Goal: Browse casually: Explore the website without a specific task or goal

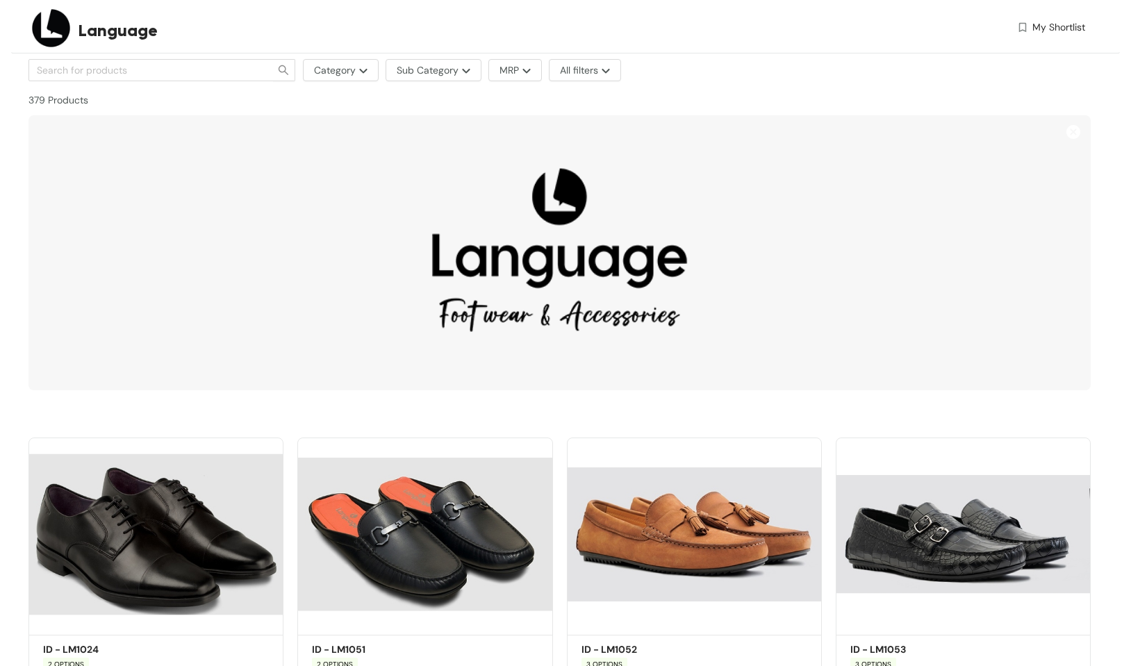
scroll to position [1481, 0]
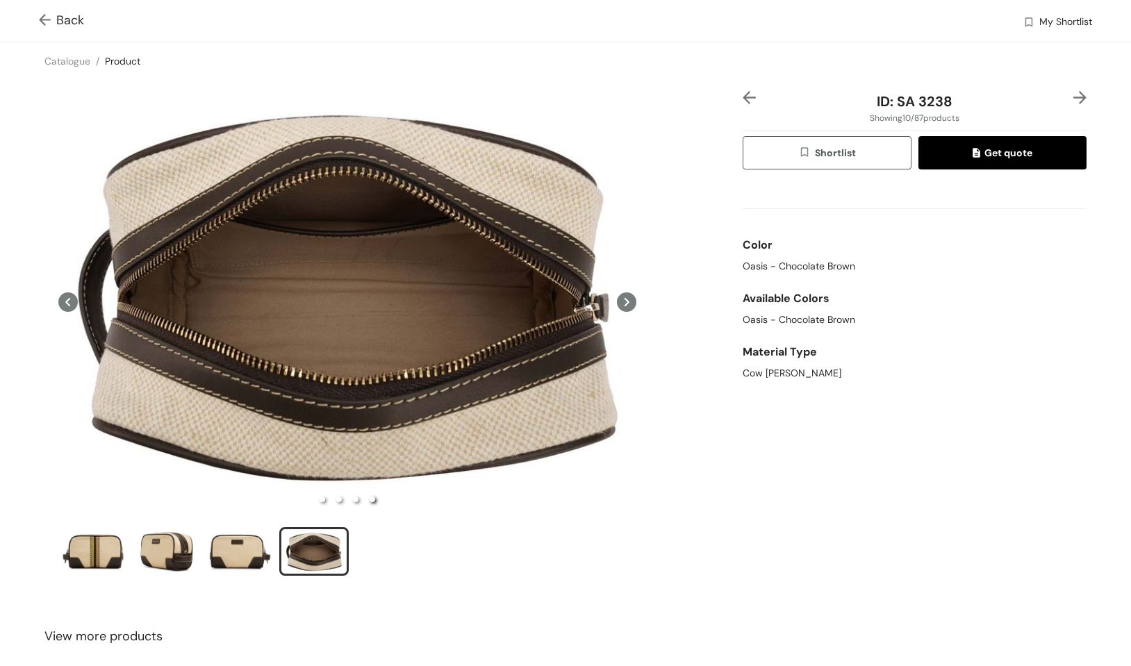
click at [61, 23] on span "Back" at bounding box center [61, 20] width 45 height 19
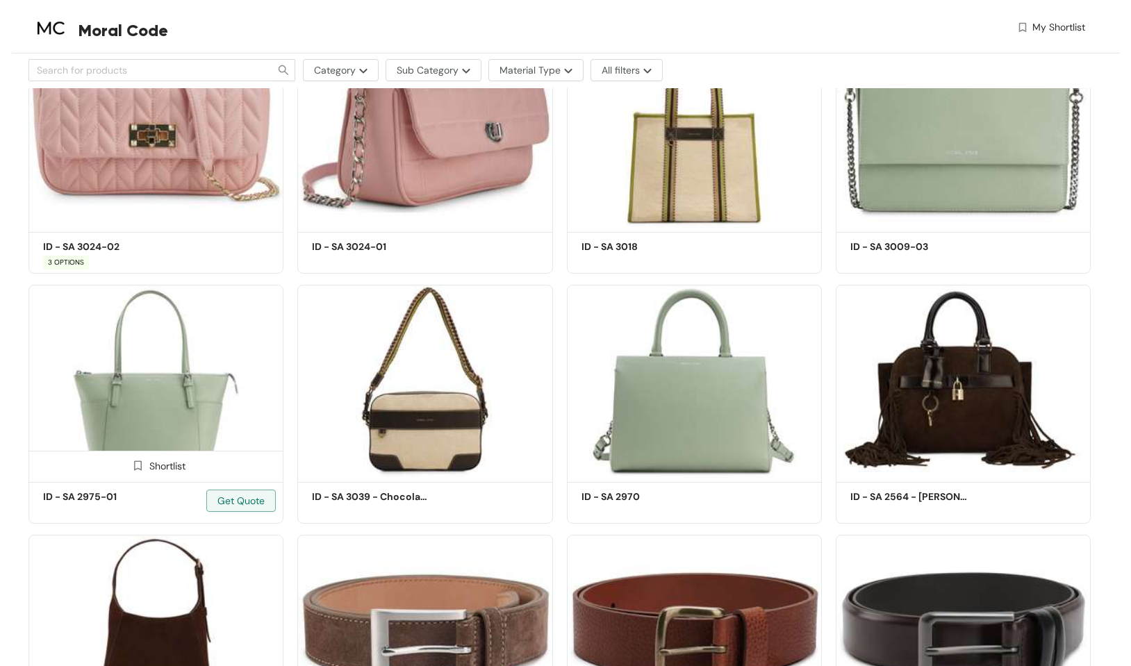
scroll to position [1404, 0]
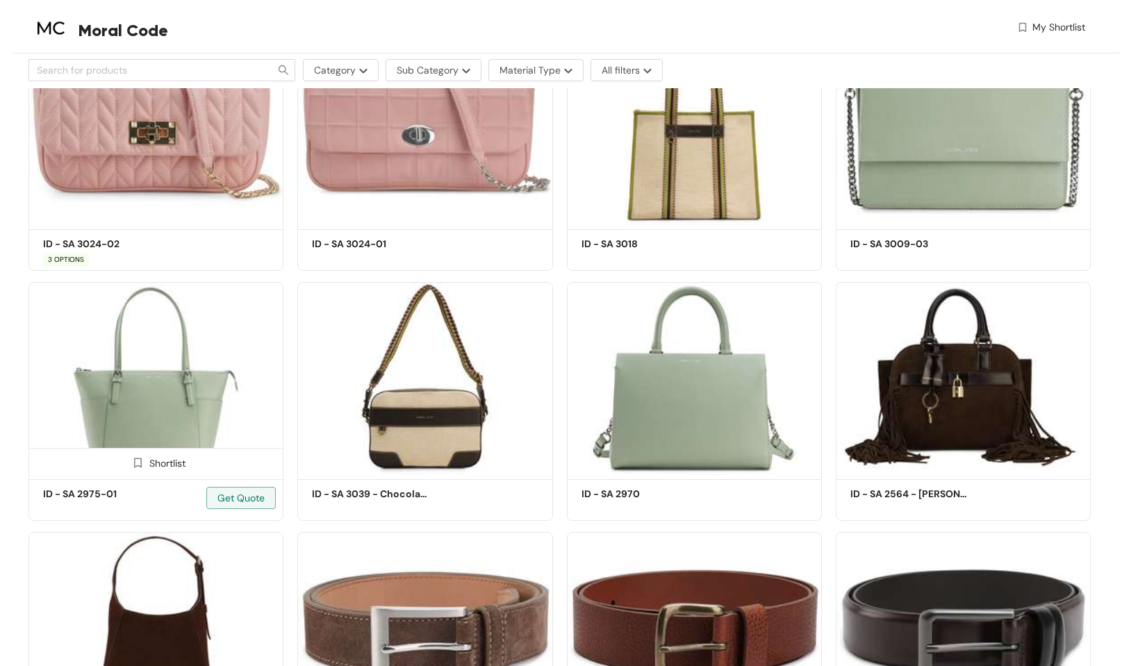
click at [124, 420] on img at bounding box center [155, 378] width 255 height 192
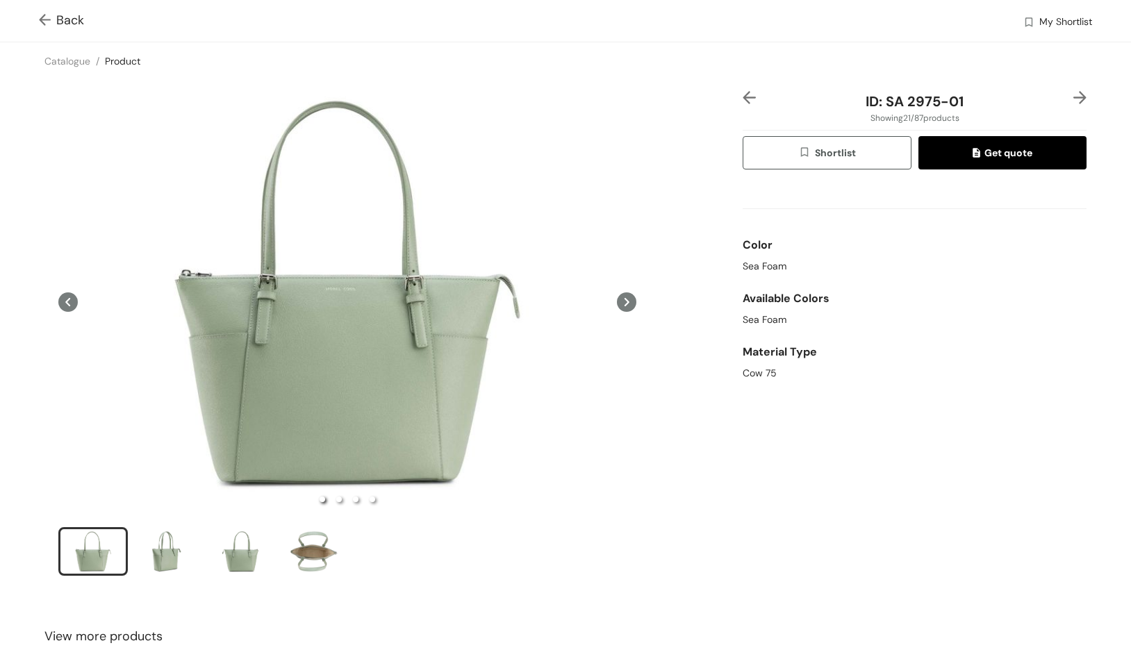
click at [630, 304] on icon at bounding box center [626, 302] width 19 height 19
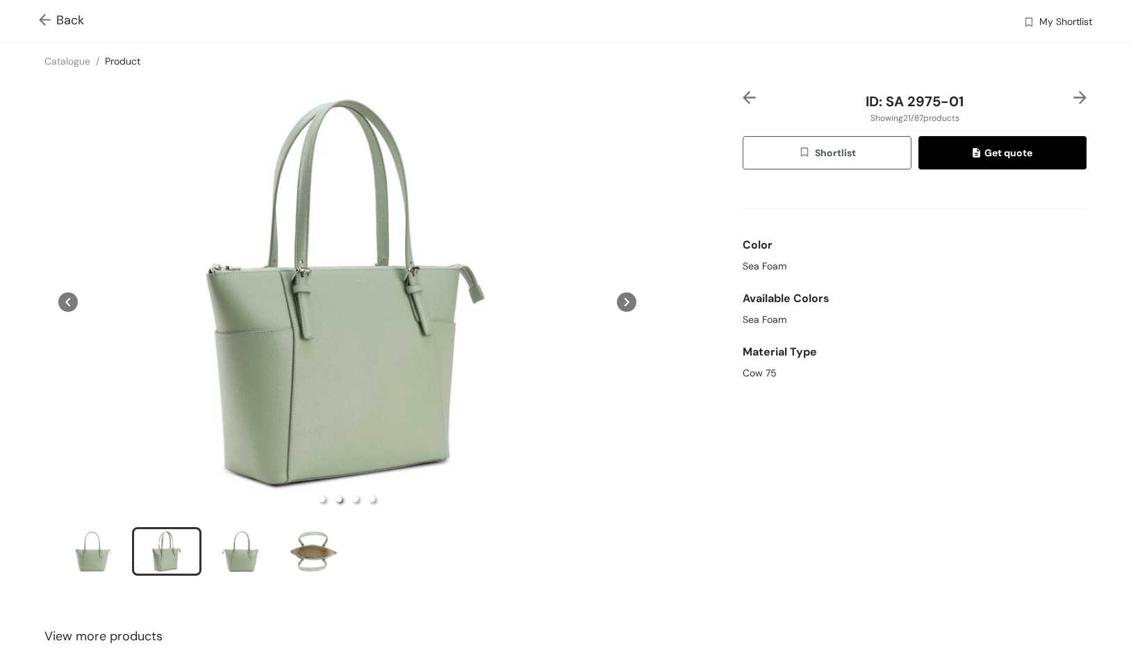
click at [629, 302] on icon at bounding box center [626, 302] width 19 height 19
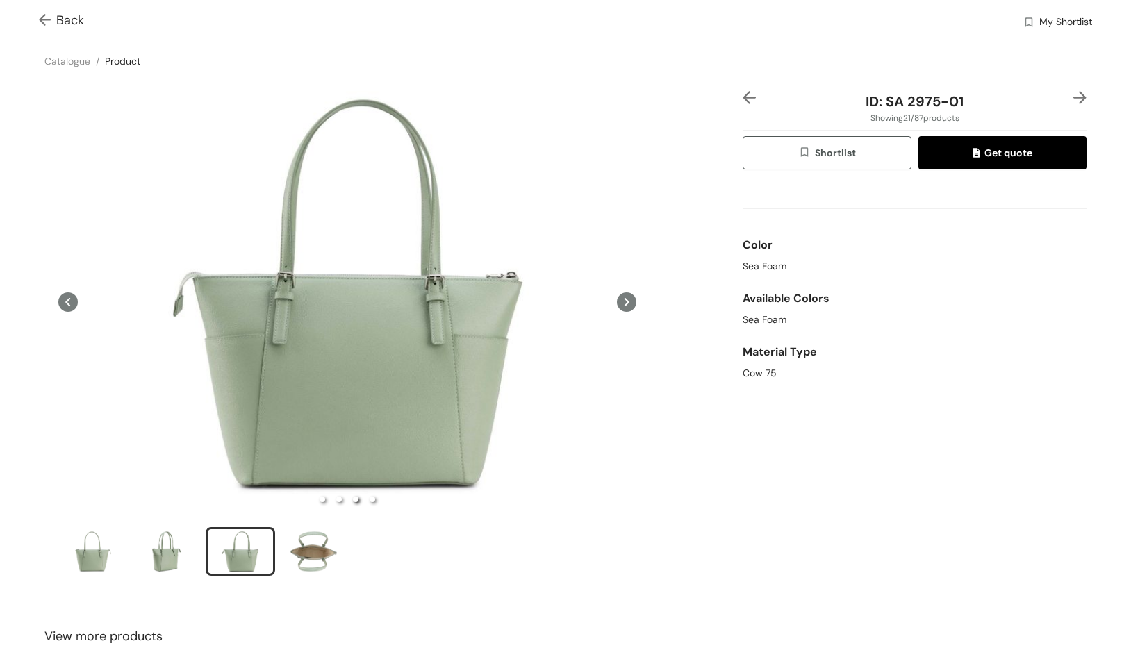
click at [629, 302] on icon at bounding box center [626, 302] width 19 height 19
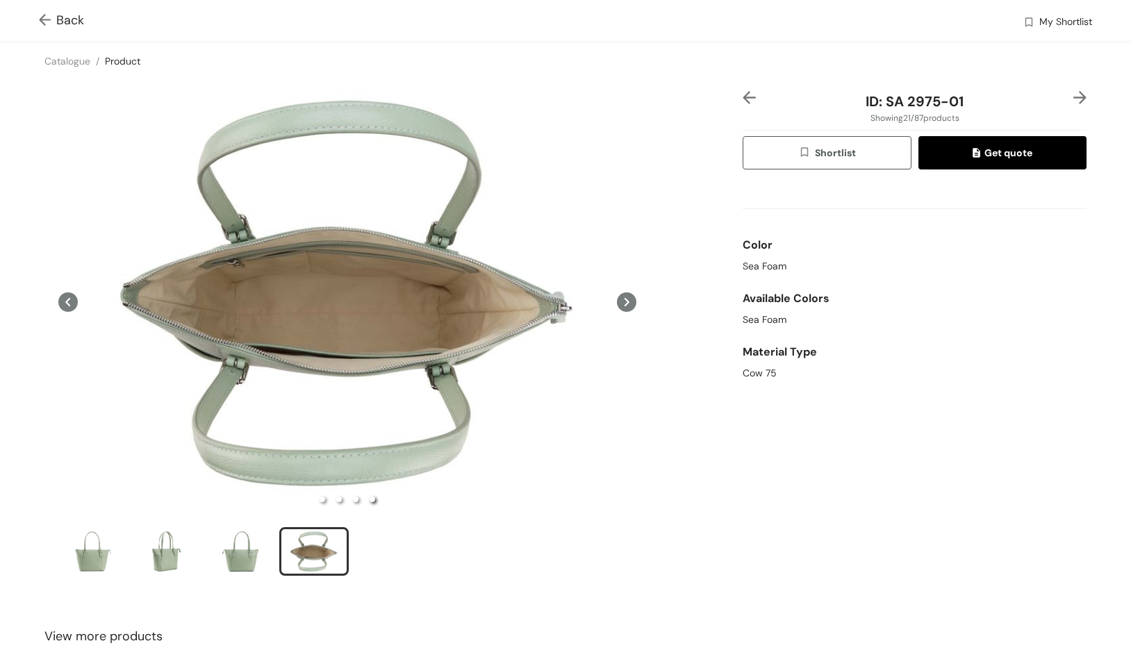
click at [629, 302] on icon at bounding box center [626, 302] width 19 height 19
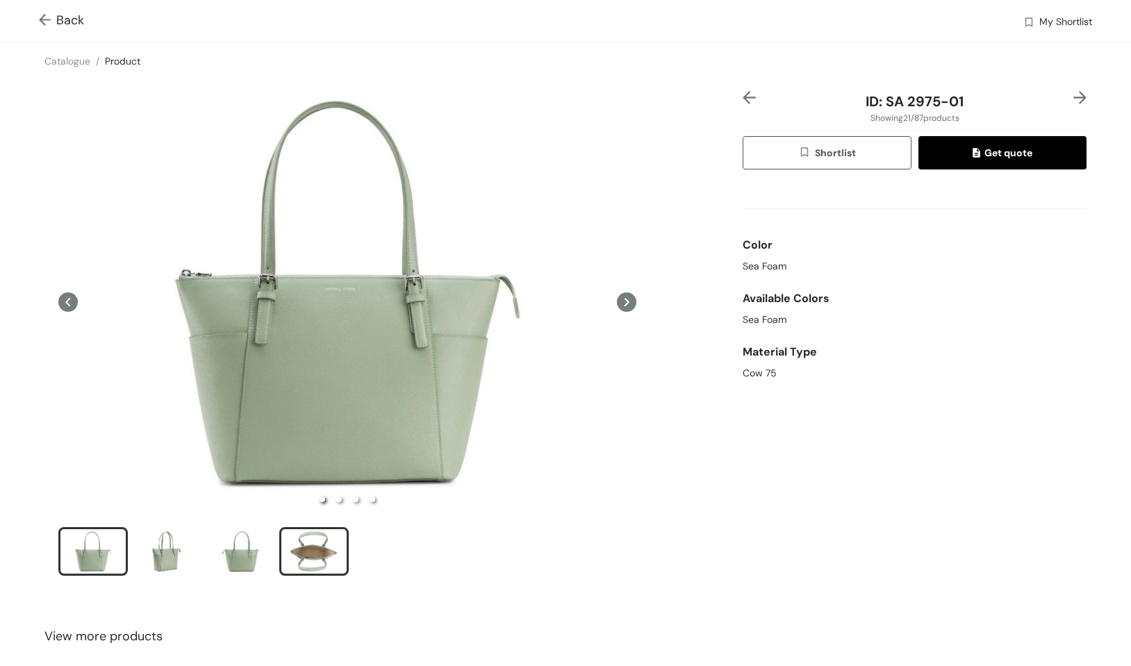
drag, startPoint x: 320, startPoint y: 550, endPoint x: 299, endPoint y: 551, distance: 21.6
click at [320, 550] on div "slide item 4" at bounding box center [314, 552] width 63 height 42
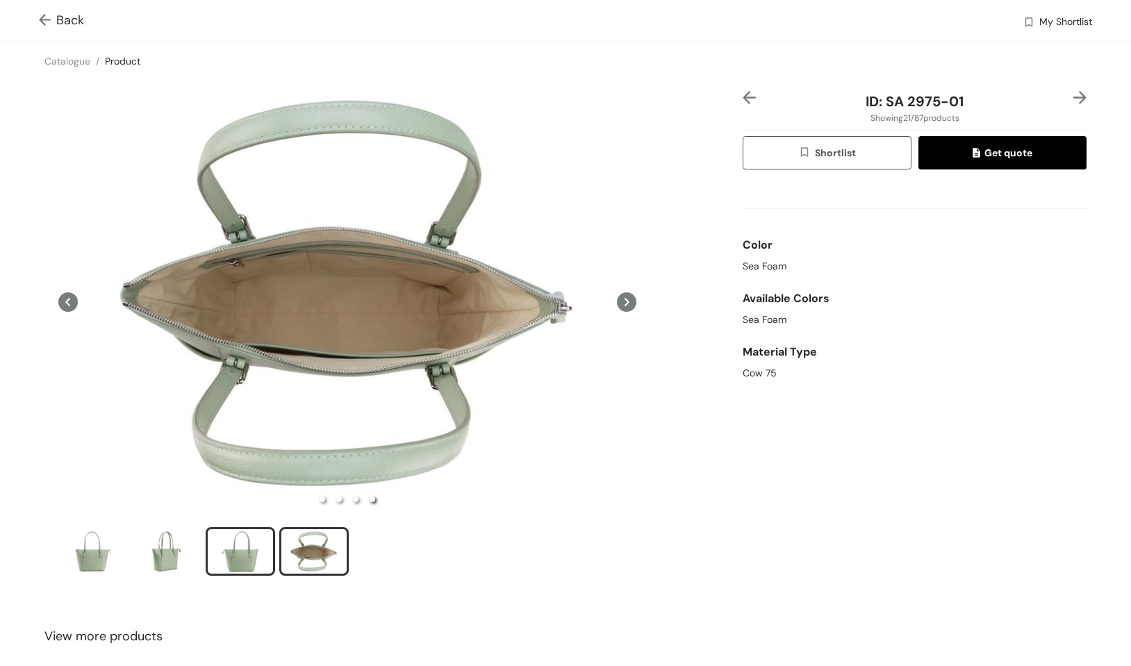
click at [252, 552] on div "slide item 3" at bounding box center [240, 552] width 63 height 42
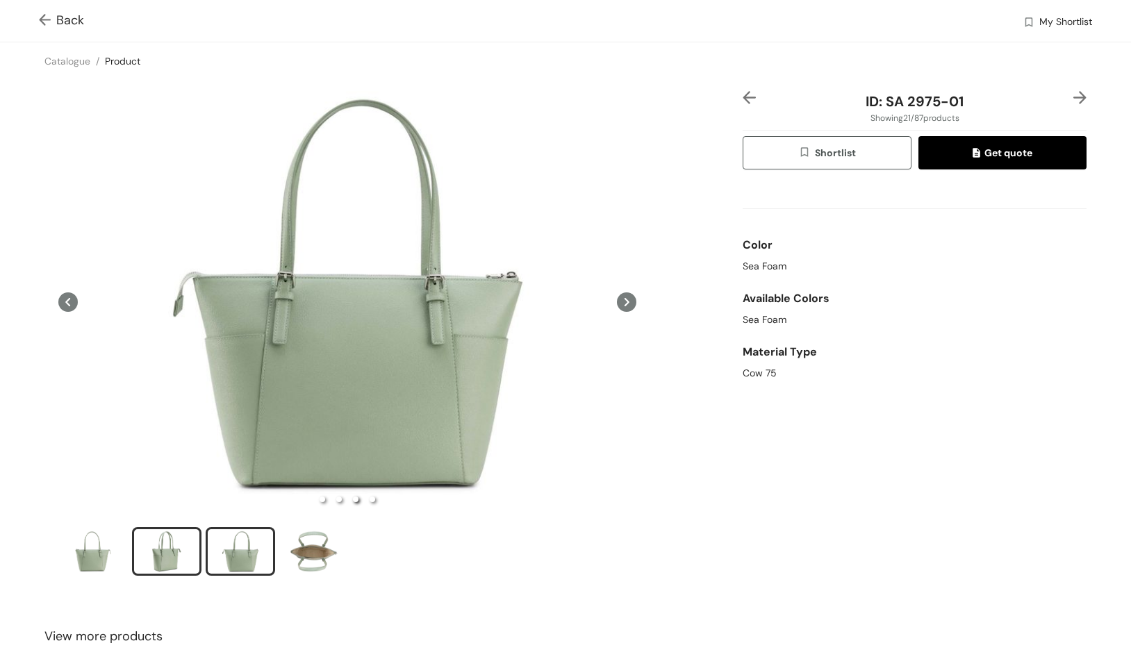
click at [157, 554] on div "slide item 2" at bounding box center [167, 552] width 63 height 42
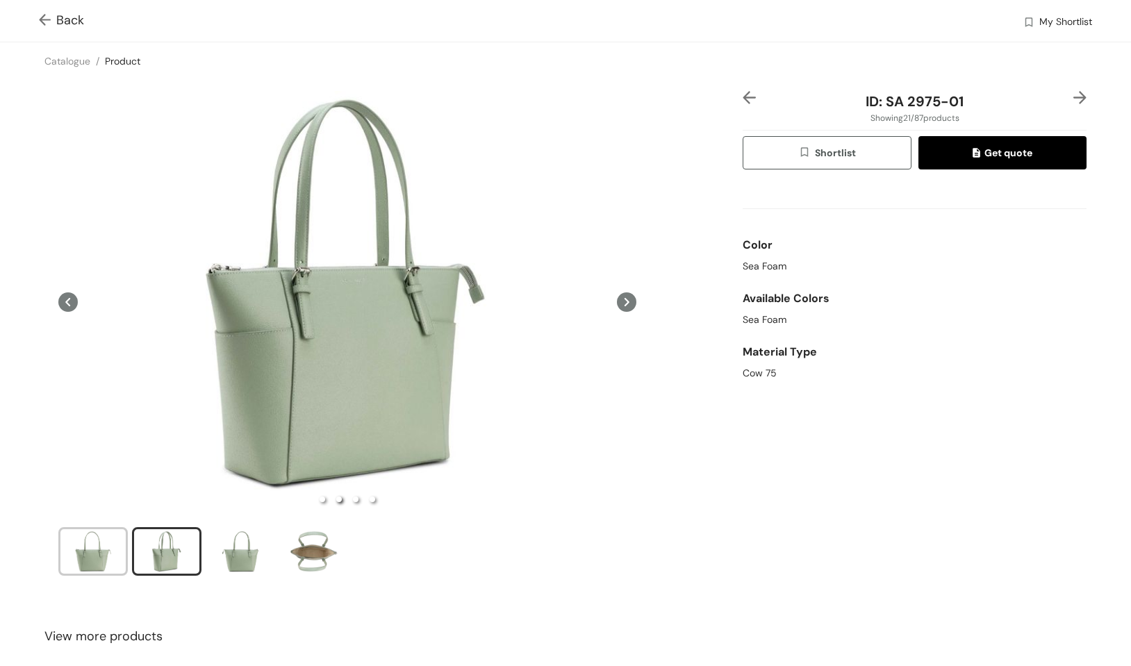
drag, startPoint x: 83, startPoint y: 559, endPoint x: 339, endPoint y: 476, distance: 268.8
click at [83, 559] on div "slide item 1" at bounding box center [93, 552] width 63 height 42
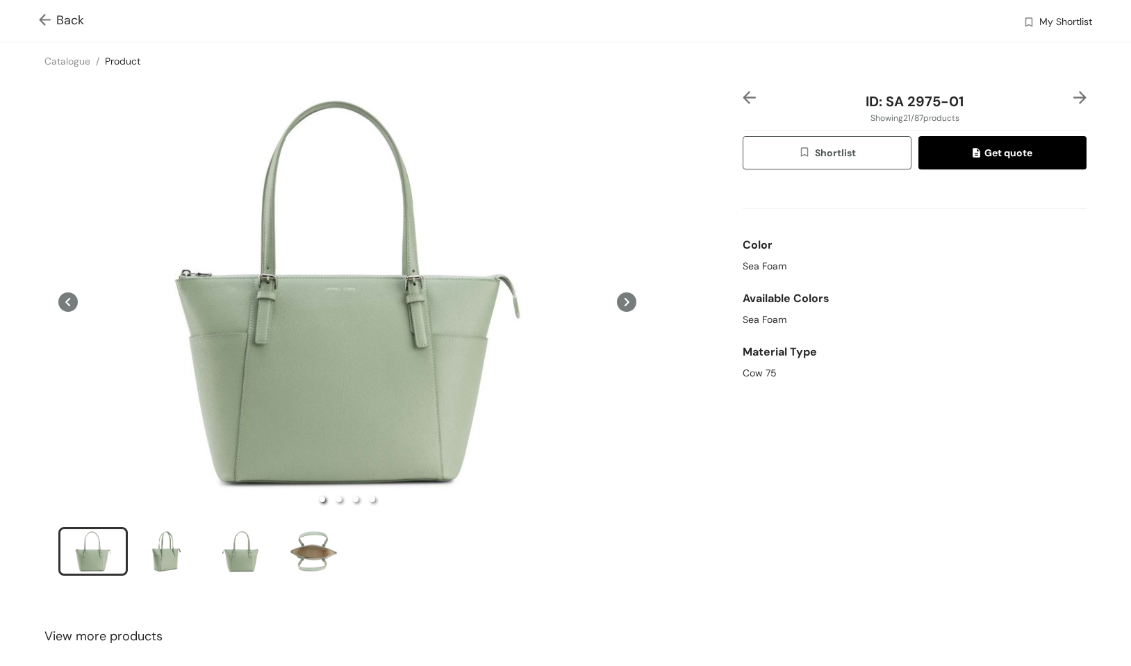
click at [54, 21] on img at bounding box center [47, 21] width 17 height 15
